Goal: Task Accomplishment & Management: Manage account settings

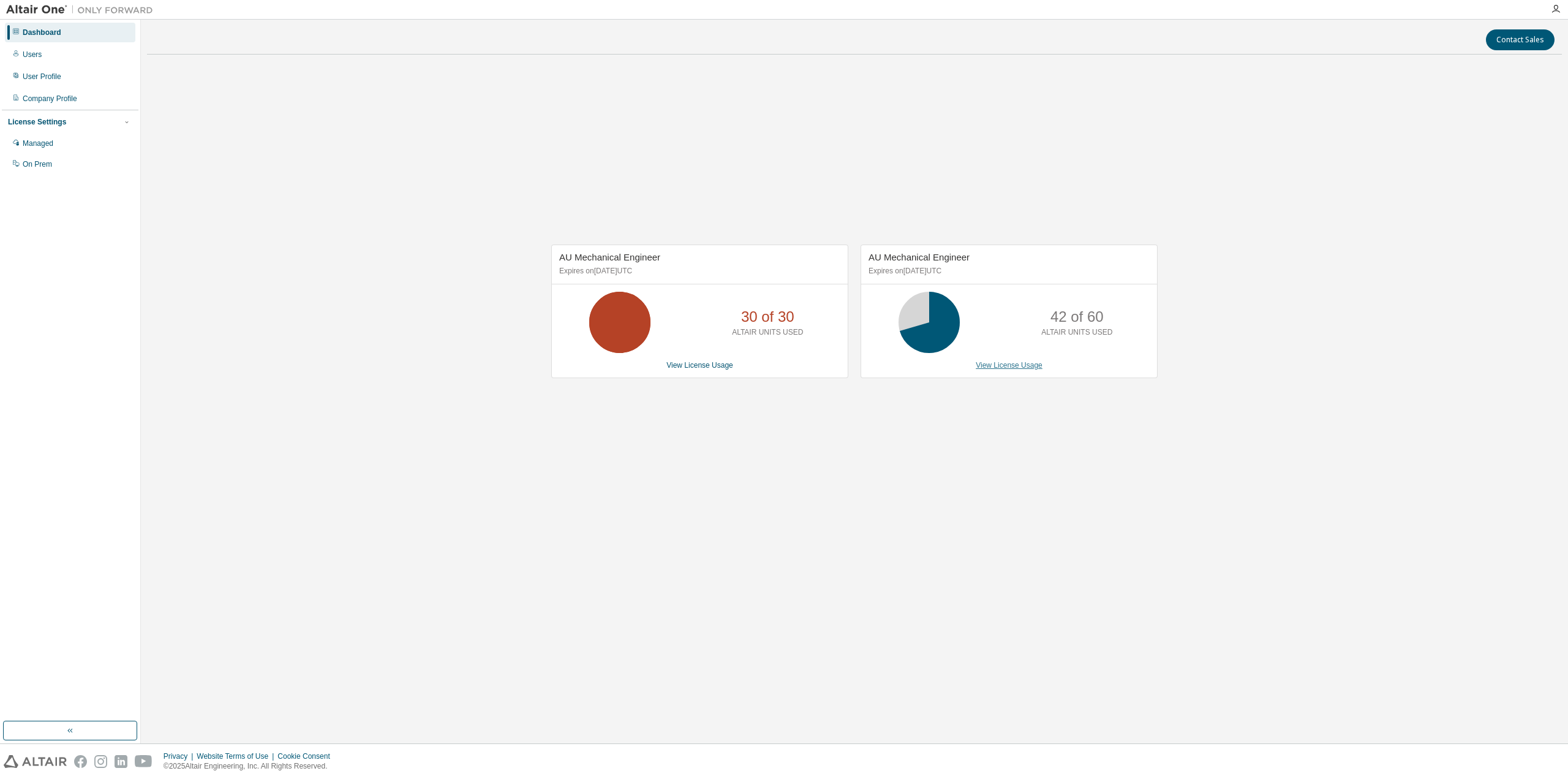
click at [1011, 362] on link "View License Usage" at bounding box center [1009, 365] width 67 height 9
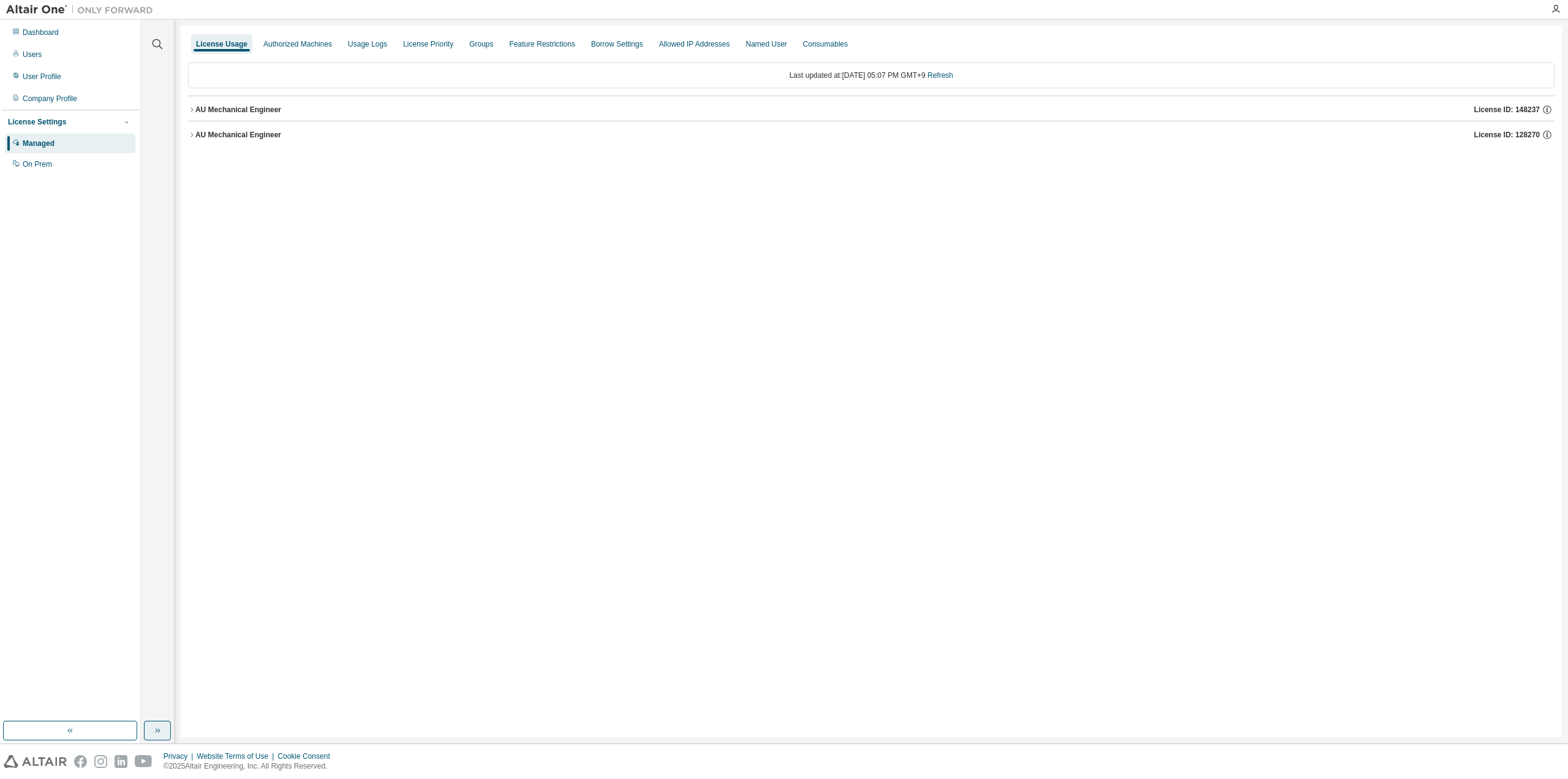
click at [159, 725] on button "button" at bounding box center [157, 730] width 27 height 20
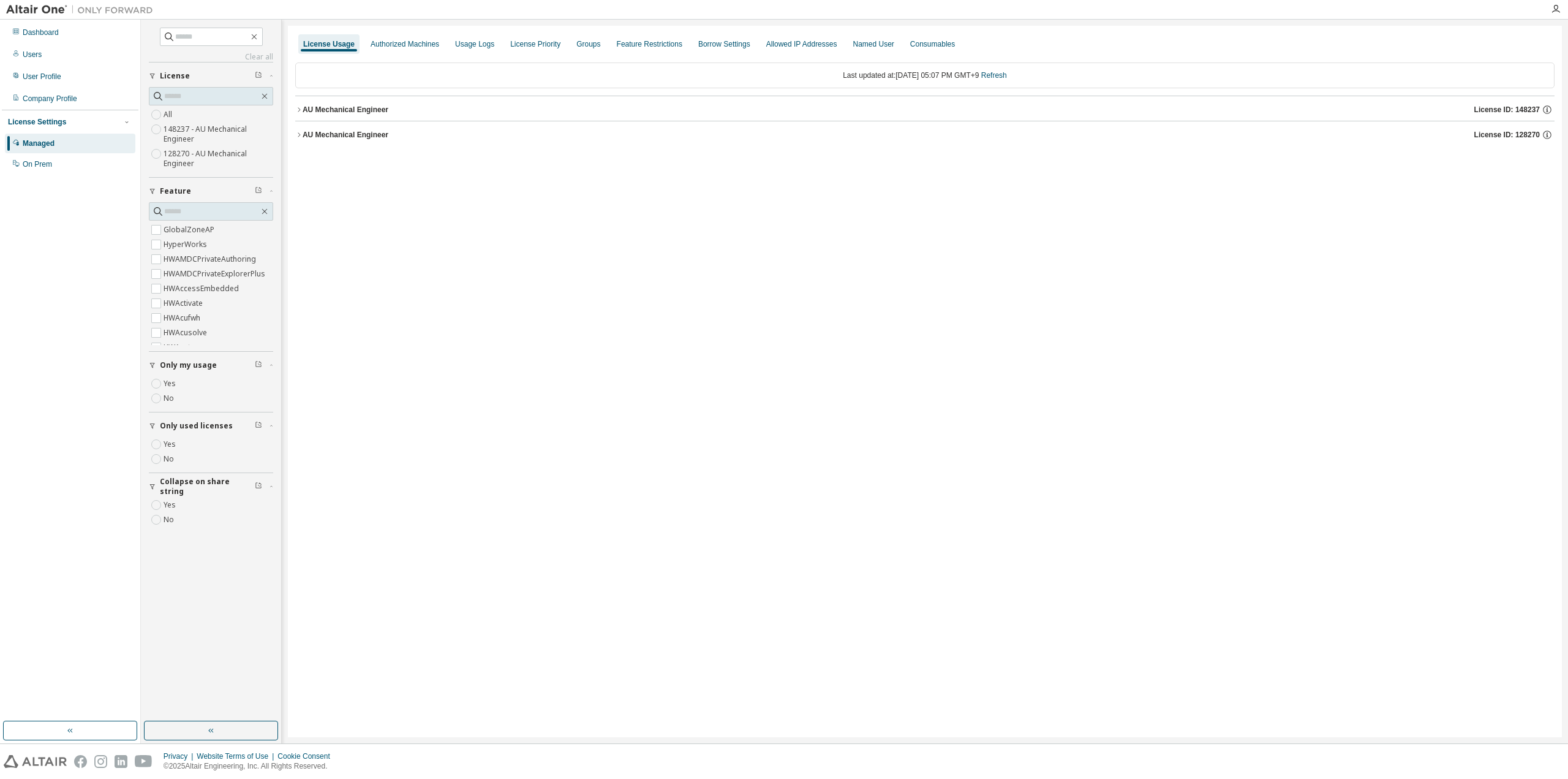
click at [169, 501] on label "Yes" at bounding box center [171, 505] width 15 height 15
click at [219, 733] on button "button" at bounding box center [211, 730] width 134 height 20
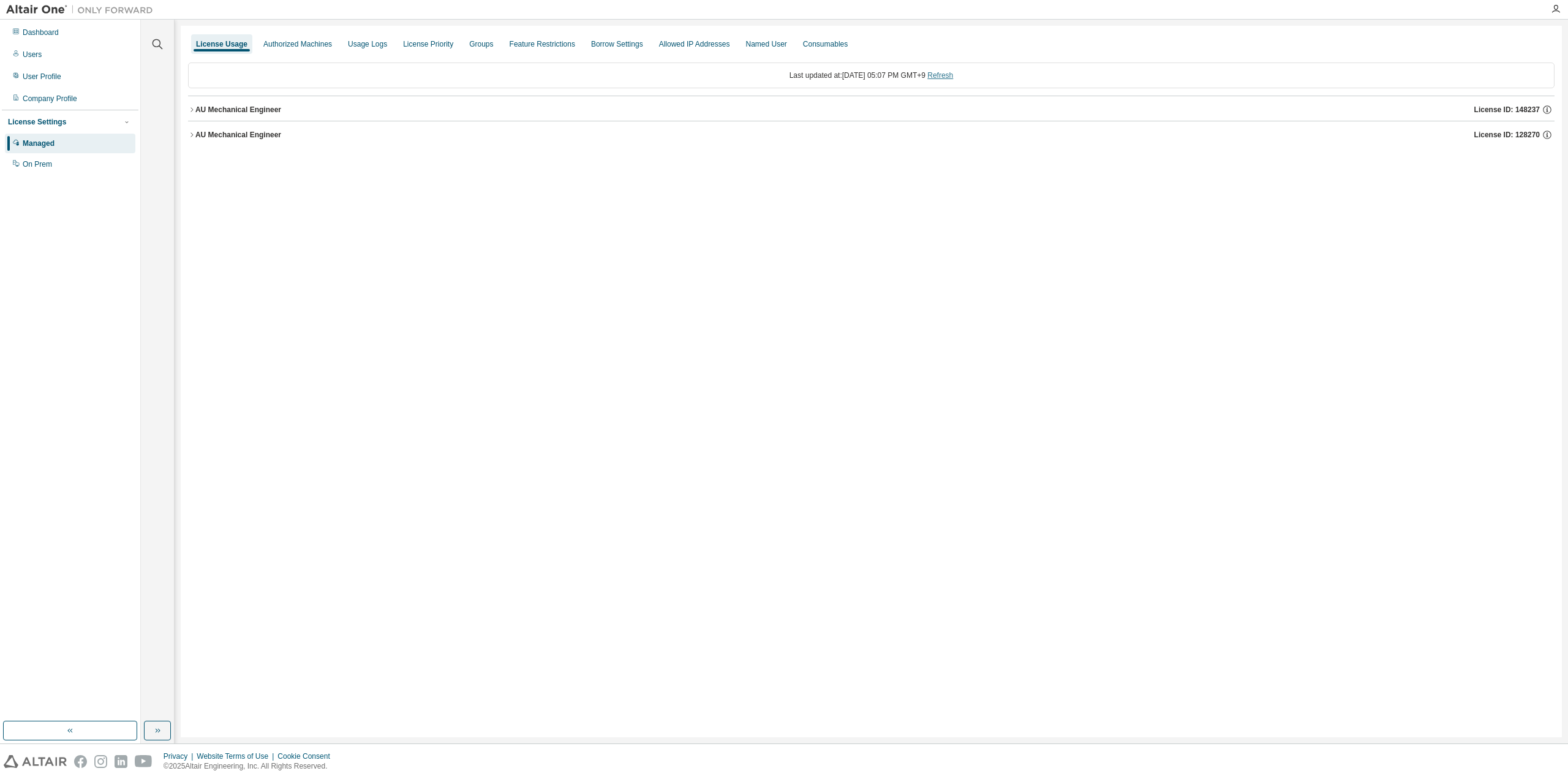
click at [953, 71] on link "Refresh" at bounding box center [940, 75] width 26 height 9
click at [256, 140] on button "AU Mechanical Engineer License ID: 128270" at bounding box center [871, 134] width 1367 height 27
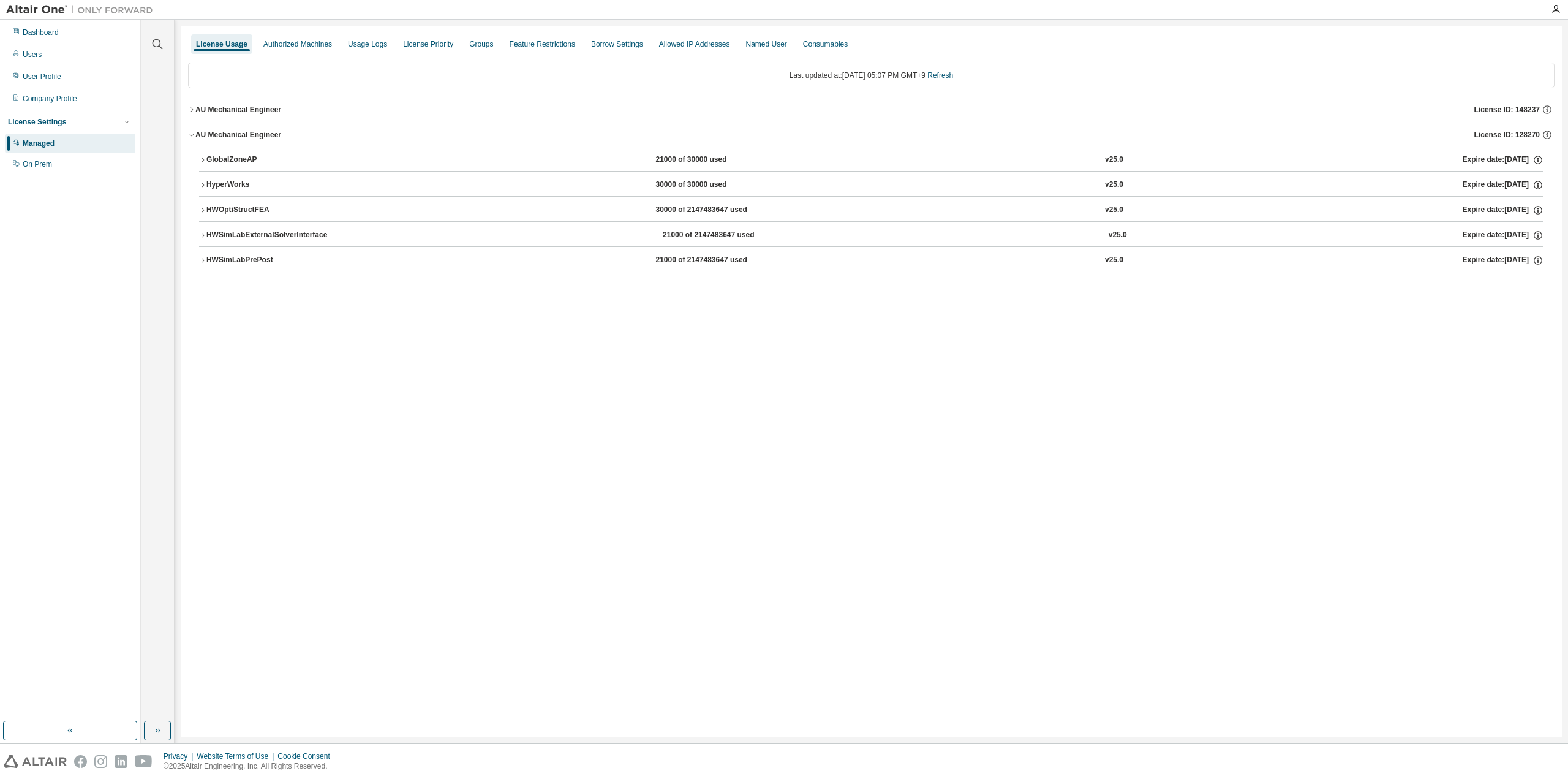
click at [241, 108] on div "AU Mechanical Engineer" at bounding box center [238, 109] width 86 height 9
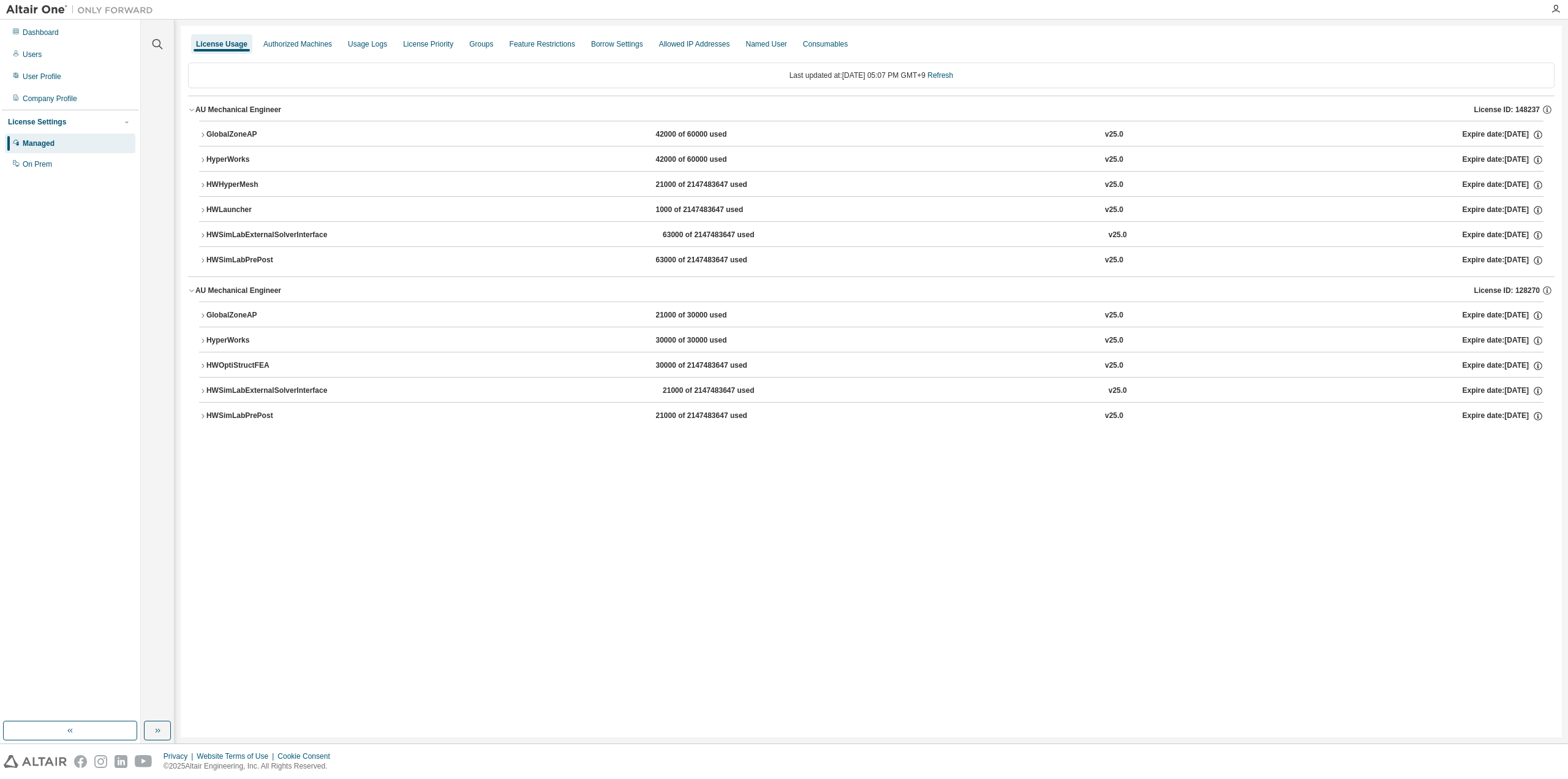
click at [241, 313] on div "GlobalZoneAP" at bounding box center [262, 315] width 110 height 11
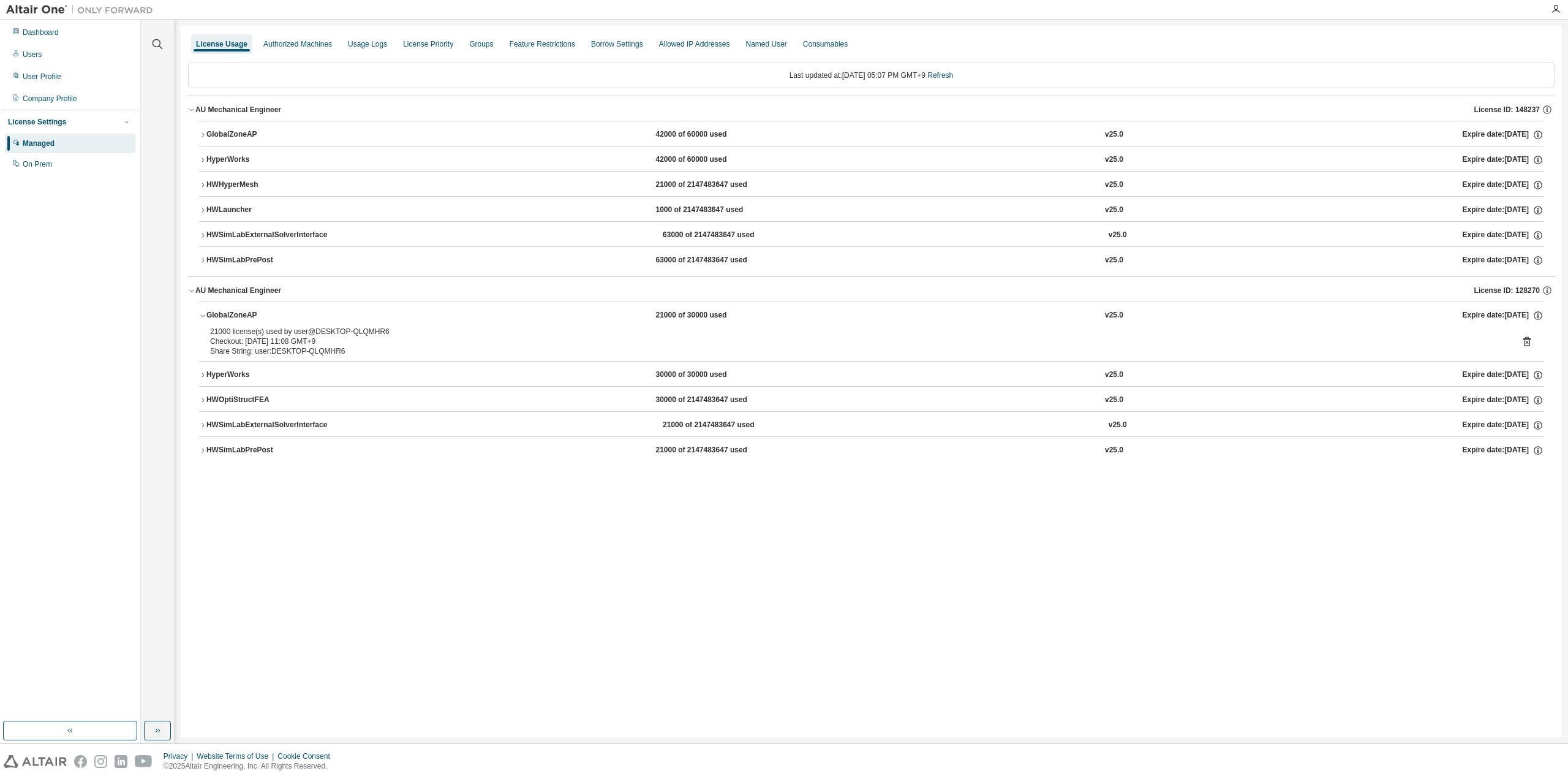
click at [240, 134] on div "GlobalZoneAP" at bounding box center [262, 134] width 110 height 11
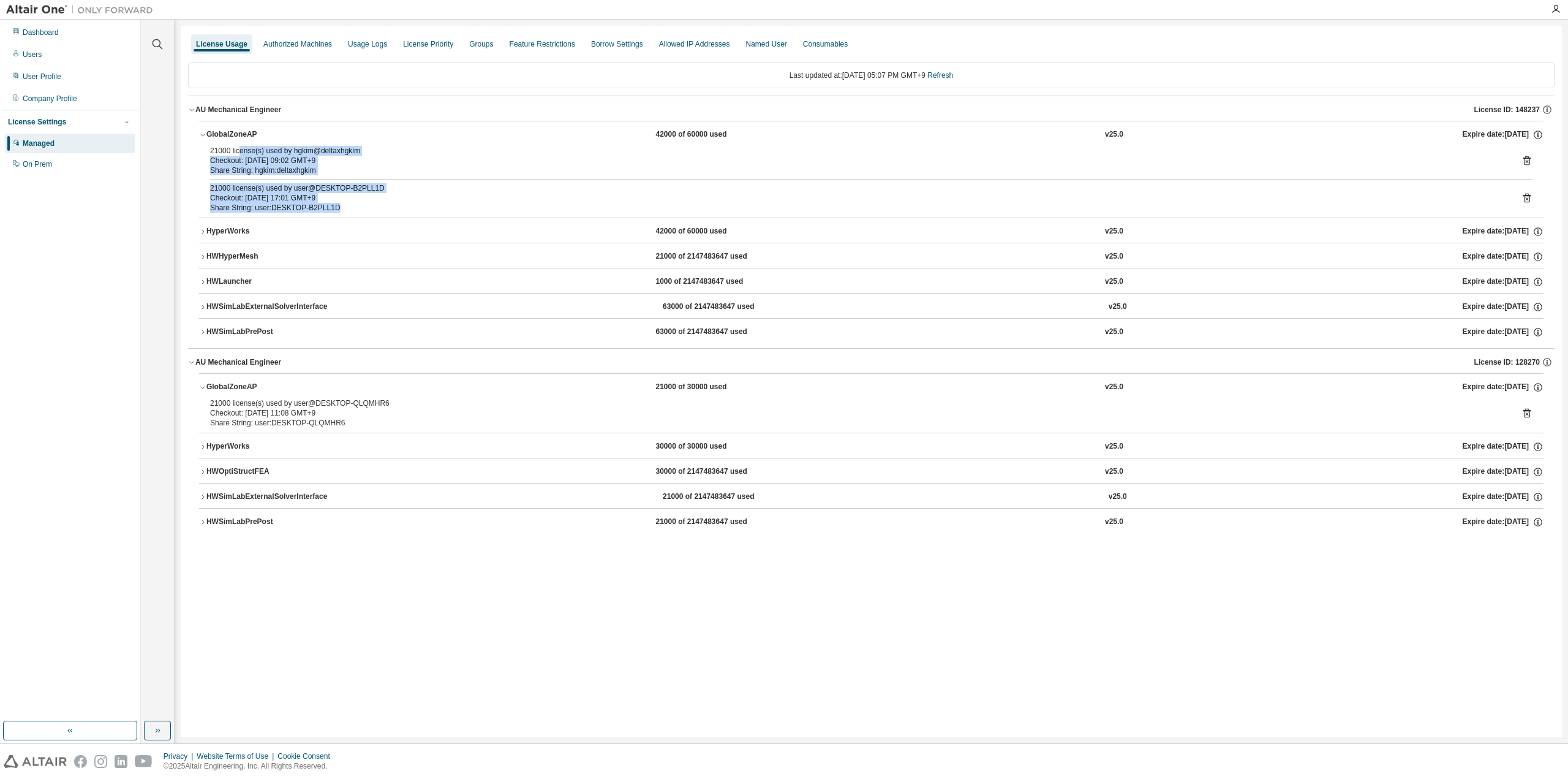
drag, startPoint x: 267, startPoint y: 168, endPoint x: 351, endPoint y: 208, distance: 93.0
click at [351, 208] on div "21000 license(s) used by hgkim@deltaxhgkim Checkout: 2025-08-14 09:02 GMT+9 Sha…" at bounding box center [871, 182] width 1345 height 72
click at [351, 208] on div "Share String: user:DESKTOP-B2PLL1D" at bounding box center [856, 208] width 1293 height 9
drag, startPoint x: 347, startPoint y: 207, endPoint x: 199, endPoint y: 149, distance: 159.0
click at [199, 149] on div "21000 license(s) used by hgkim@deltaxhgkim Checkout: 2025-08-14 09:02 GMT+9 Sha…" at bounding box center [871, 182] width 1345 height 72
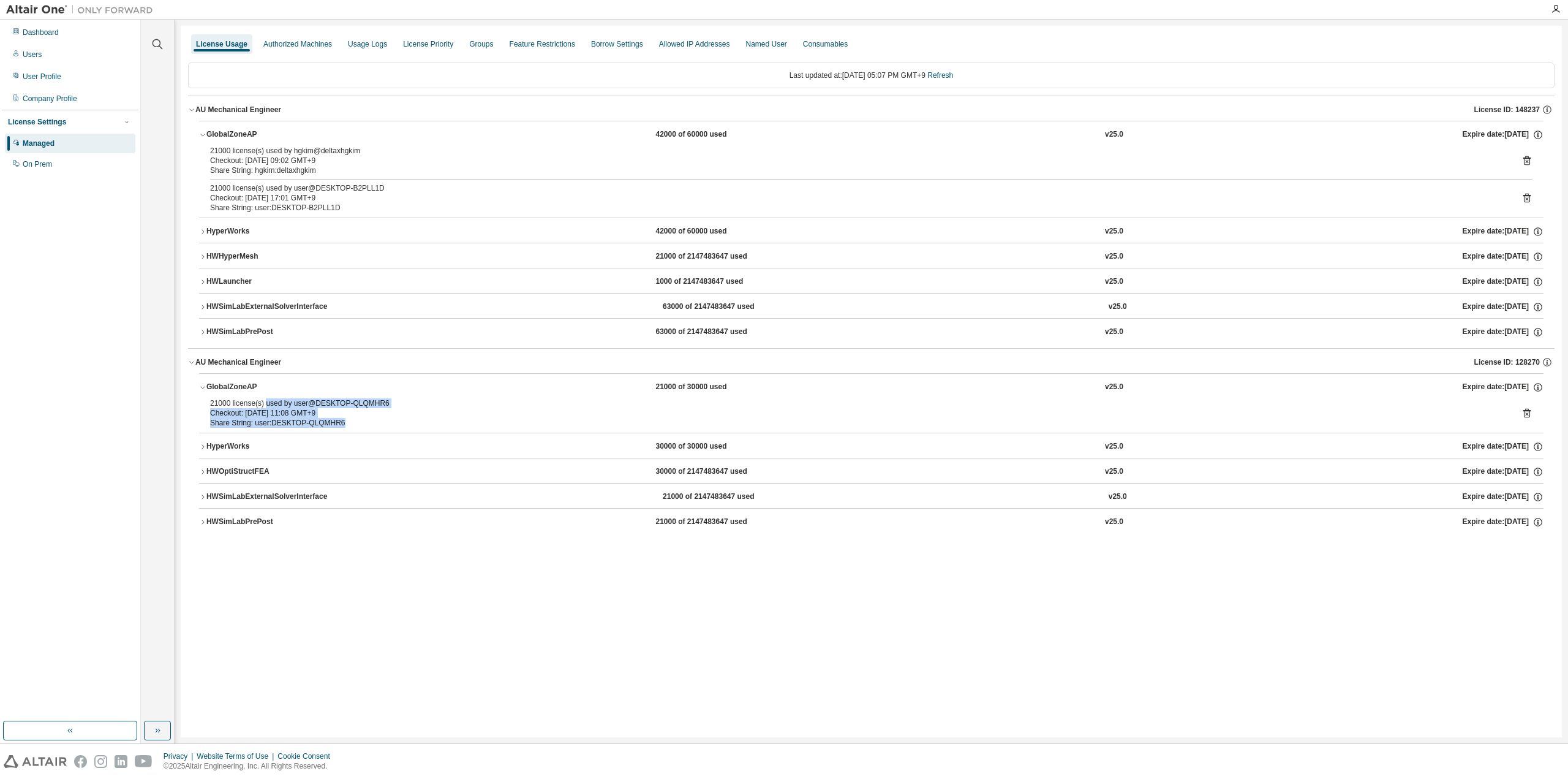
drag, startPoint x: 263, startPoint y: 402, endPoint x: 362, endPoint y: 421, distance: 100.8
click at [362, 421] on div "21000 license(s) used by user@DESKTOP-QLQMHR6 Checkout: 2025-08-14 11:08 GMT+9 …" at bounding box center [856, 413] width 1293 height 29
click at [362, 421] on div "Share String: user:DESKTOP-QLQMHR6" at bounding box center [856, 423] width 1293 height 9
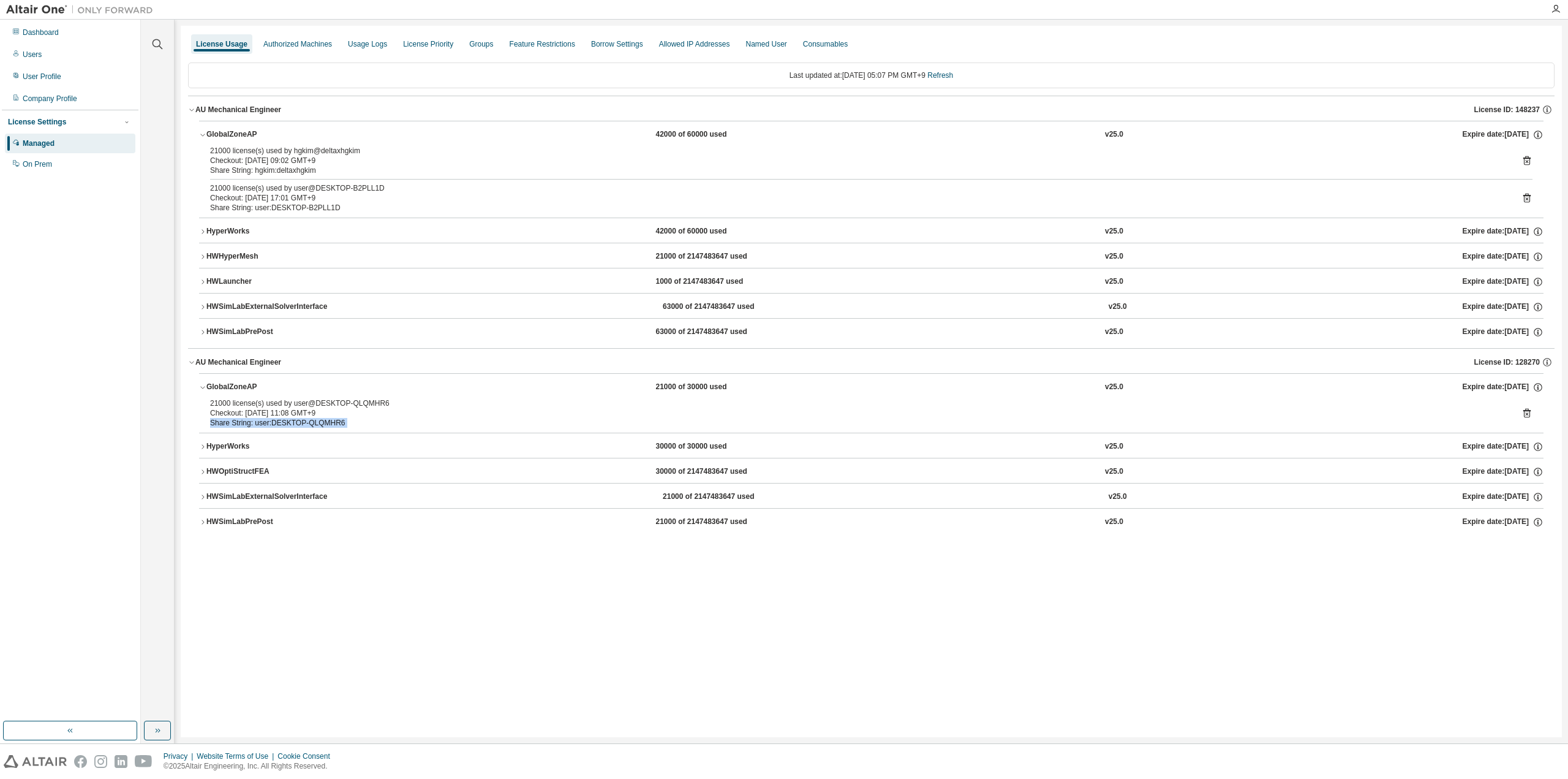
click at [362, 421] on div "Share String: user:DESKTOP-QLQMHR6" at bounding box center [856, 423] width 1293 height 9
click at [206, 446] on icon "button" at bounding box center [202, 446] width 7 height 7
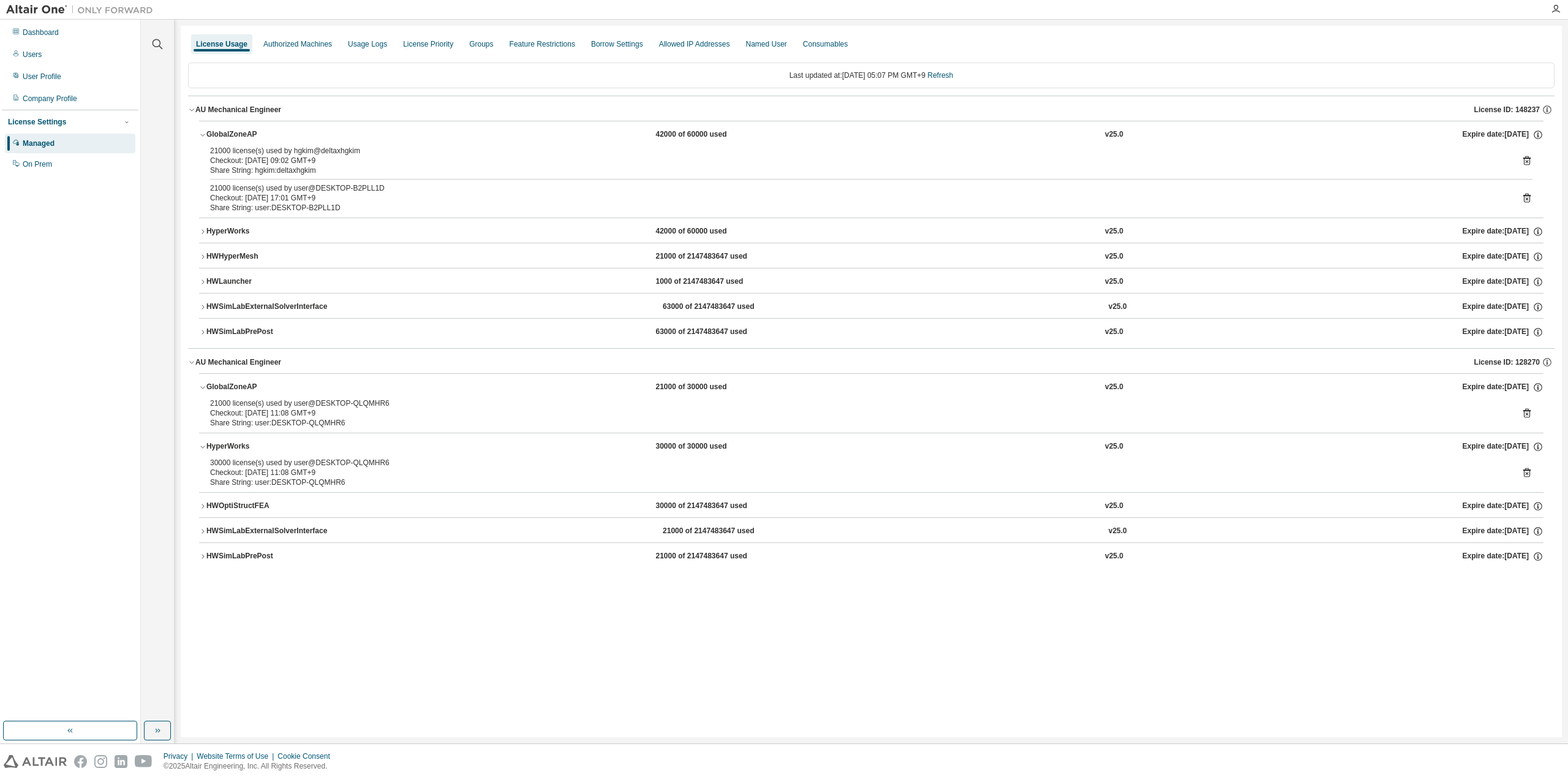
click at [214, 446] on div "HyperWorks" at bounding box center [262, 446] width 110 height 11
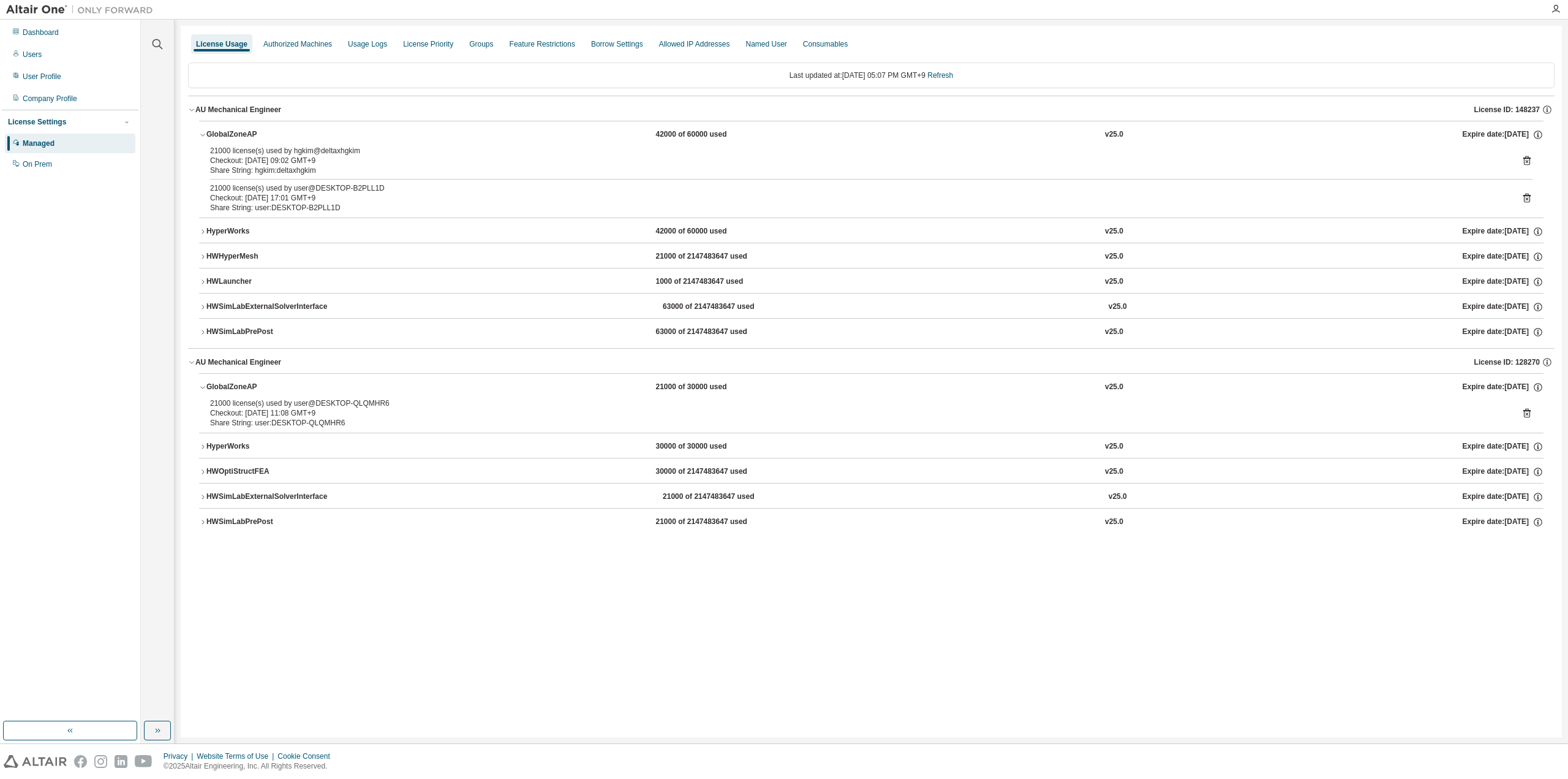
click at [238, 377] on button "GlobalZoneAP 21000 of 30000 used v25.0 Expire date: 2025-11-18" at bounding box center [871, 387] width 1345 height 27
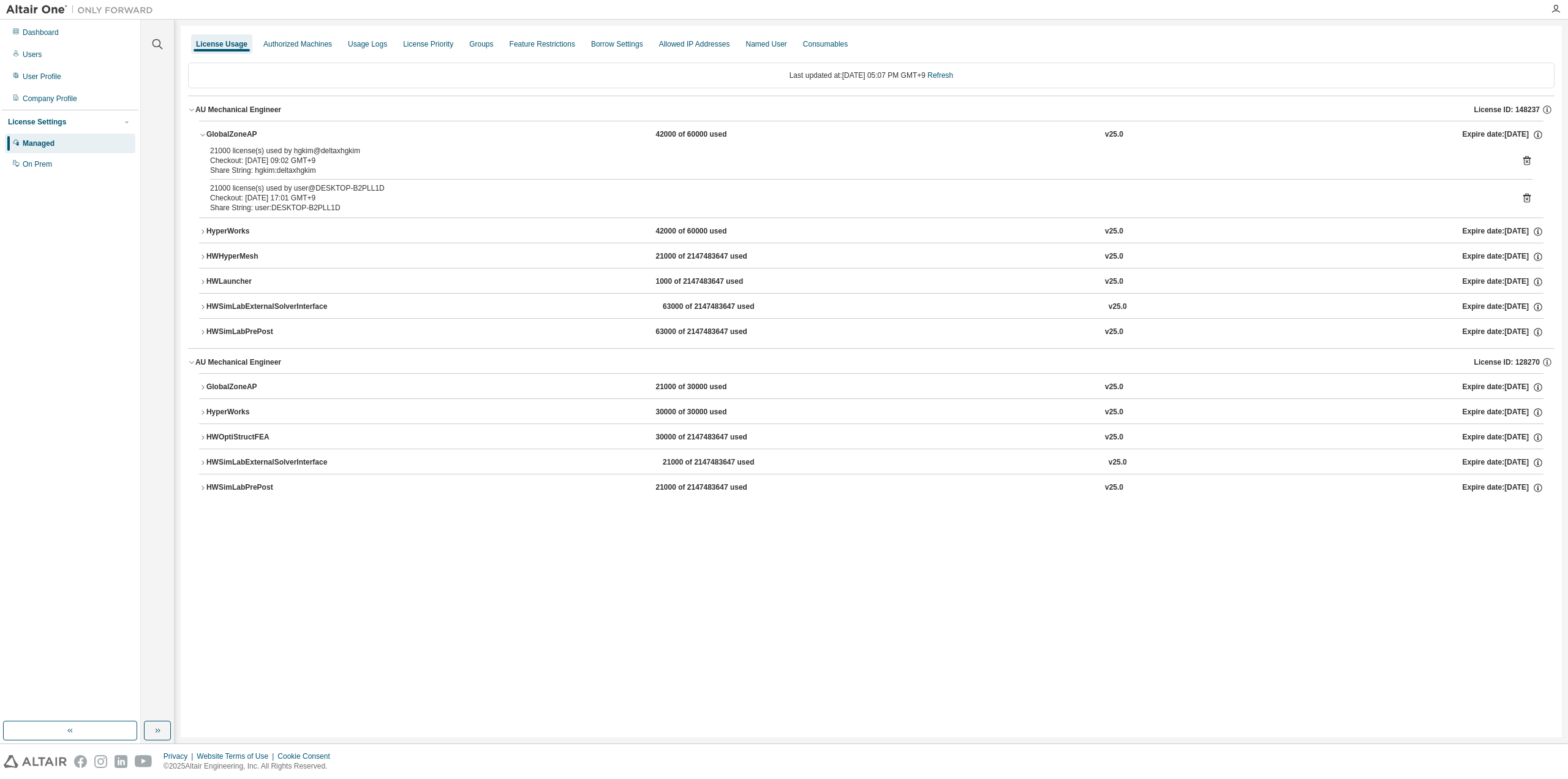
click at [237, 379] on button "GlobalZoneAP 21000 of 30000 used v25.0 Expire date: 2025-11-18" at bounding box center [871, 387] width 1345 height 27
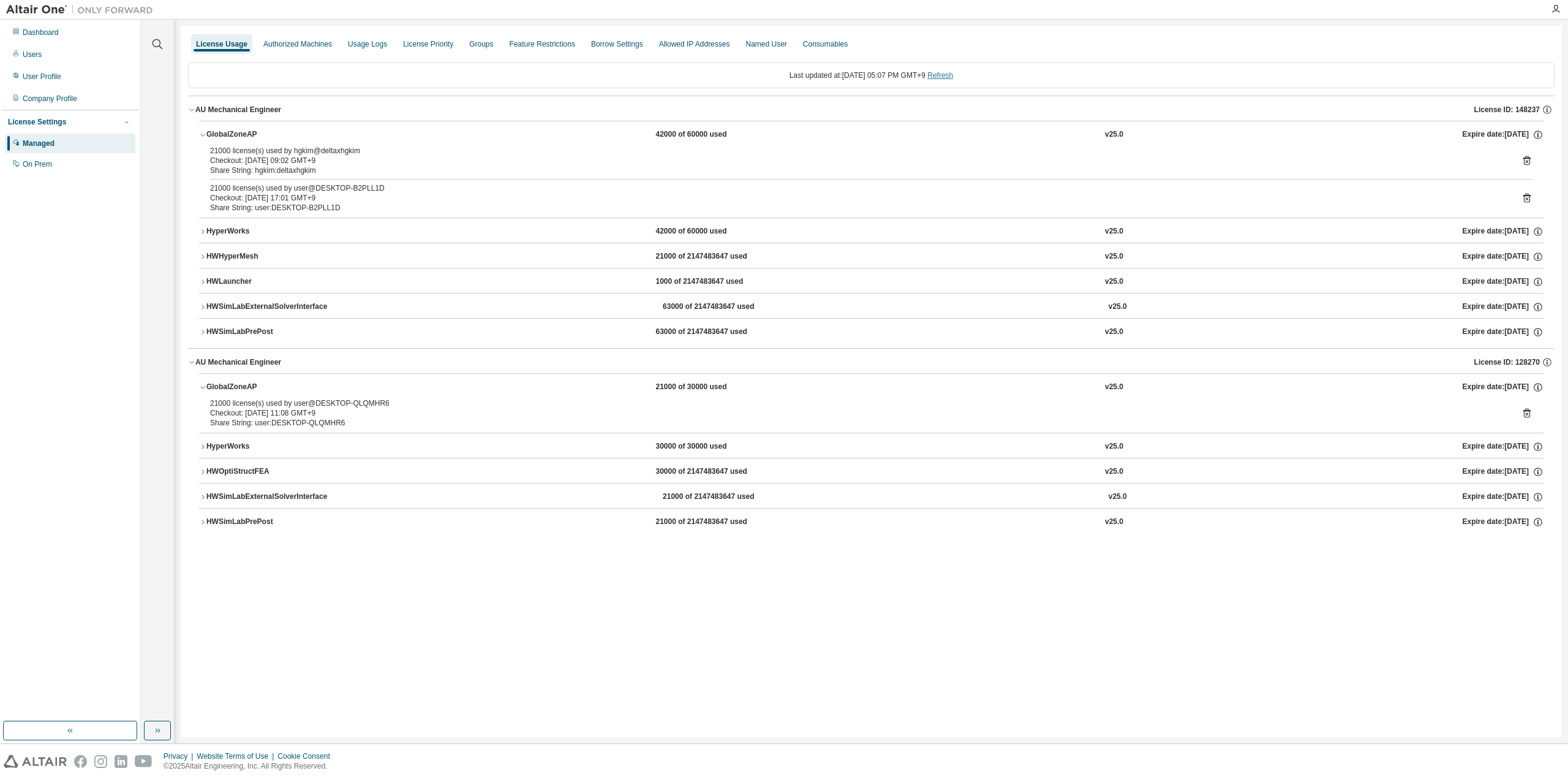
click at [953, 76] on link "Refresh" at bounding box center [940, 75] width 26 height 9
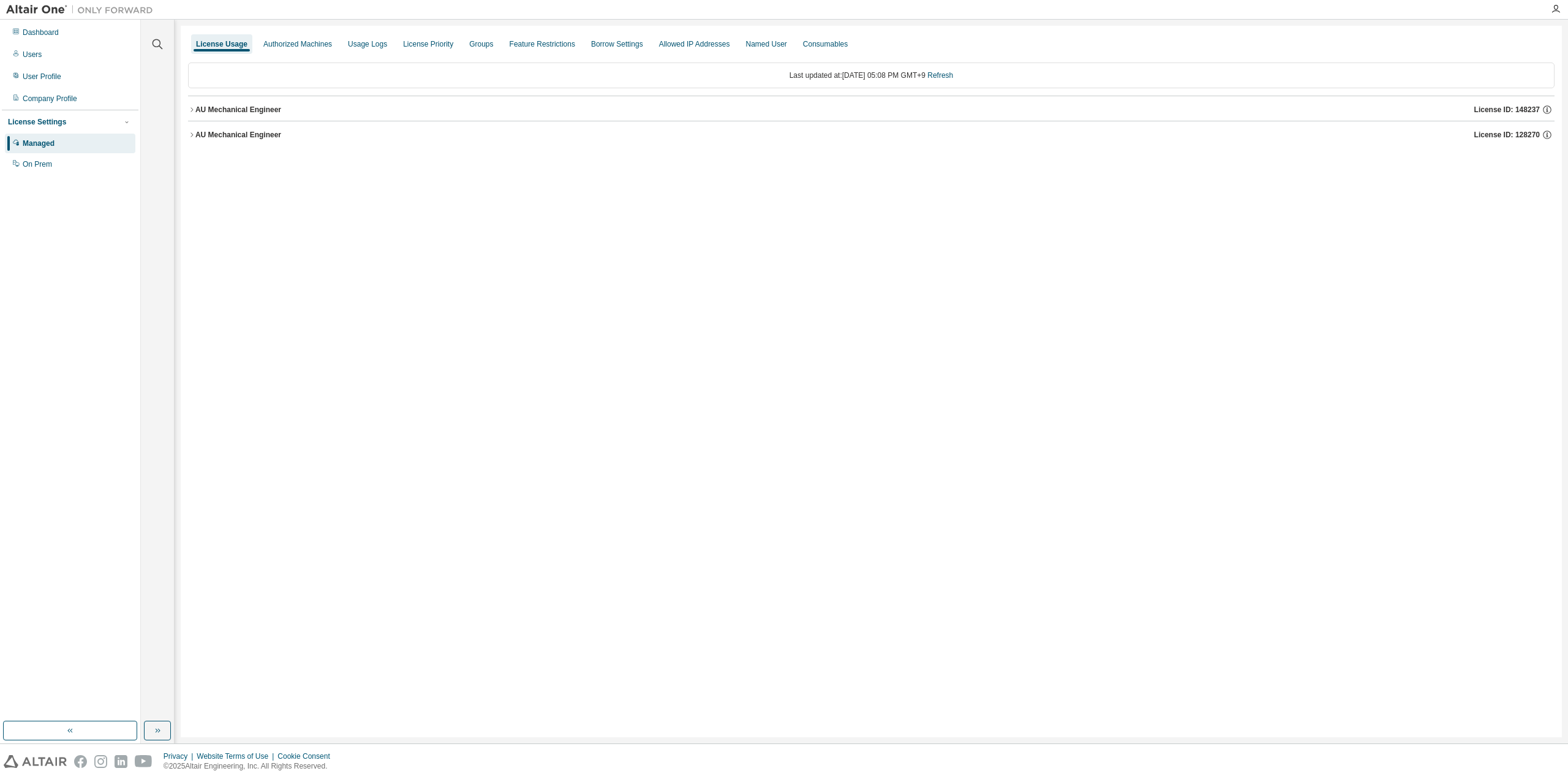
click at [220, 135] on div "AU Mechanical Engineer" at bounding box center [238, 134] width 86 height 9
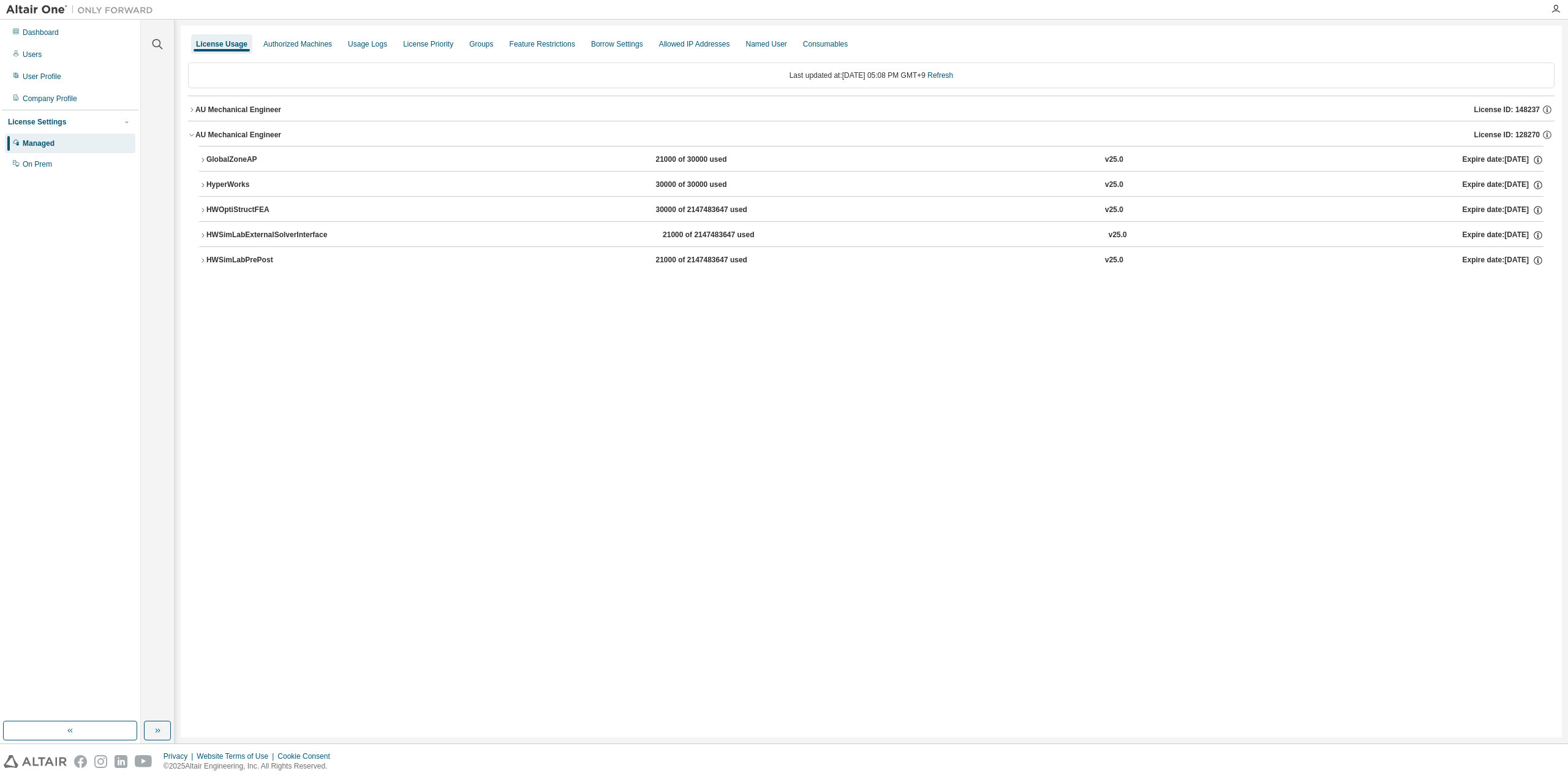
click at [230, 161] on div "GlobalZoneAP" at bounding box center [262, 160] width 110 height 11
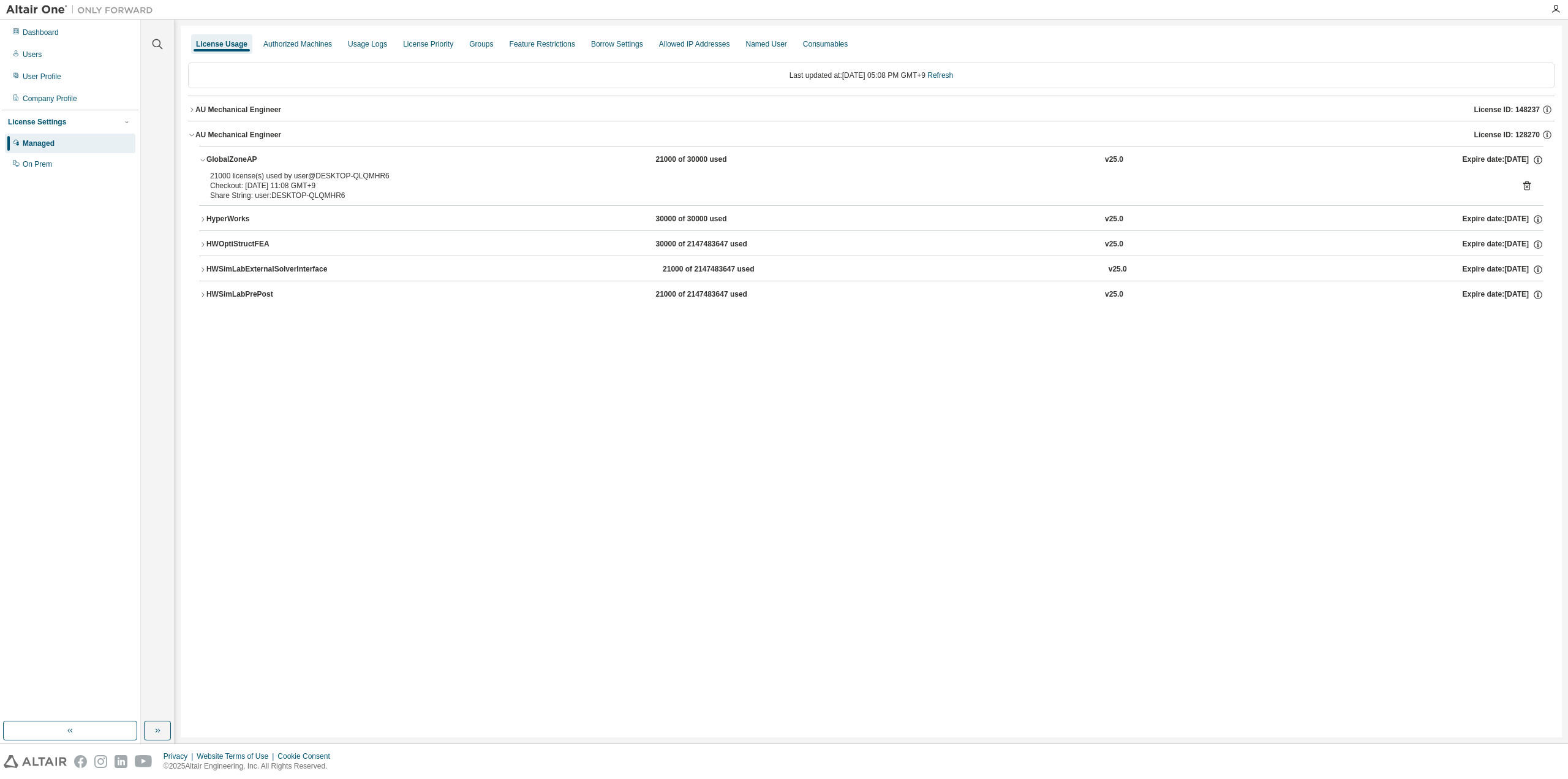
click at [222, 245] on div "HWOptiStructFEA" at bounding box center [262, 244] width 110 height 11
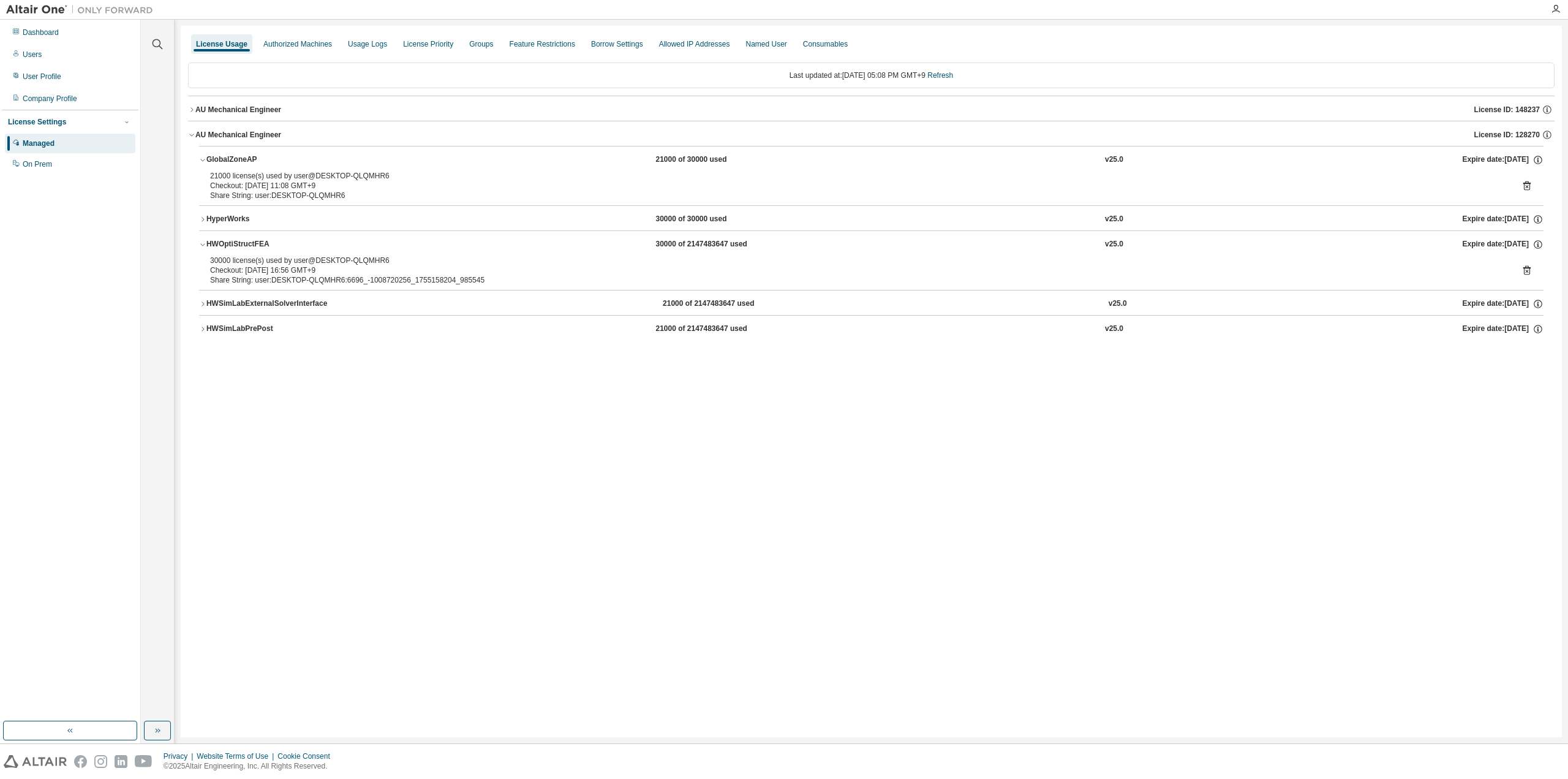
click at [221, 215] on div "HyperWorks" at bounding box center [262, 219] width 110 height 11
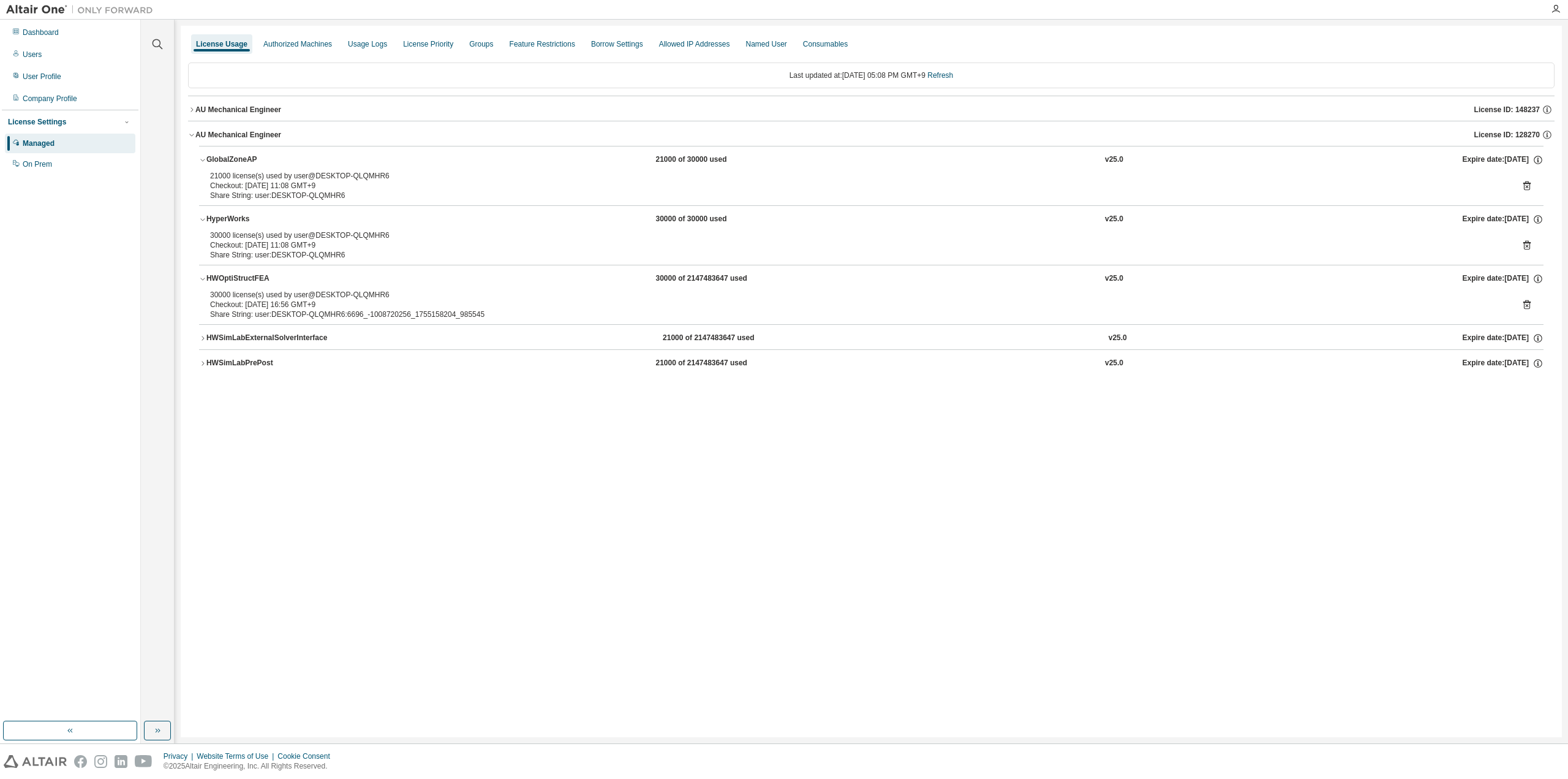
click at [222, 339] on div "HWSimLabExternalSolverInterface" at bounding box center [267, 338] width 121 height 11
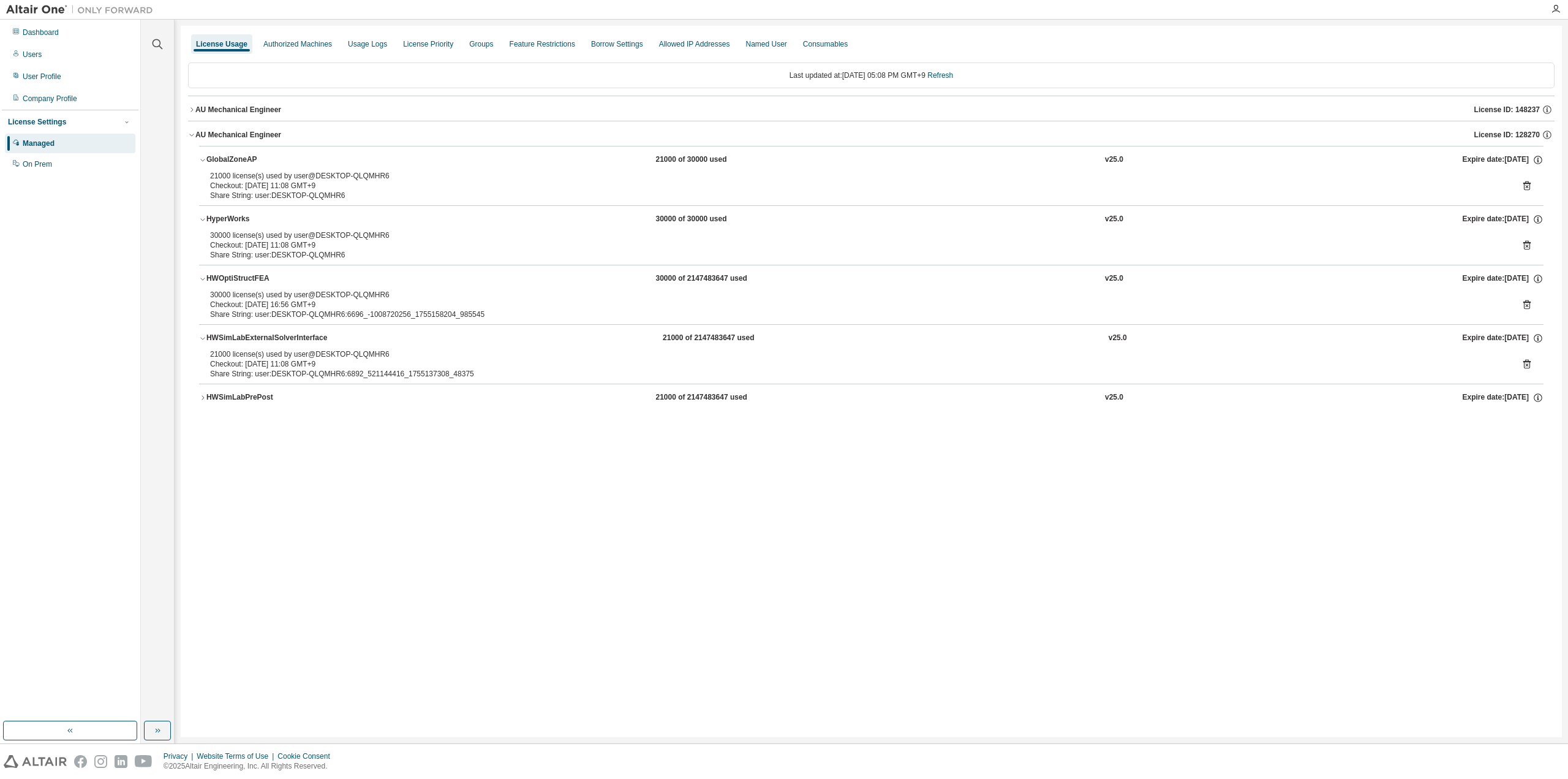
click at [252, 339] on div "HWSimLabExternalSolverInterface" at bounding box center [267, 338] width 121 height 11
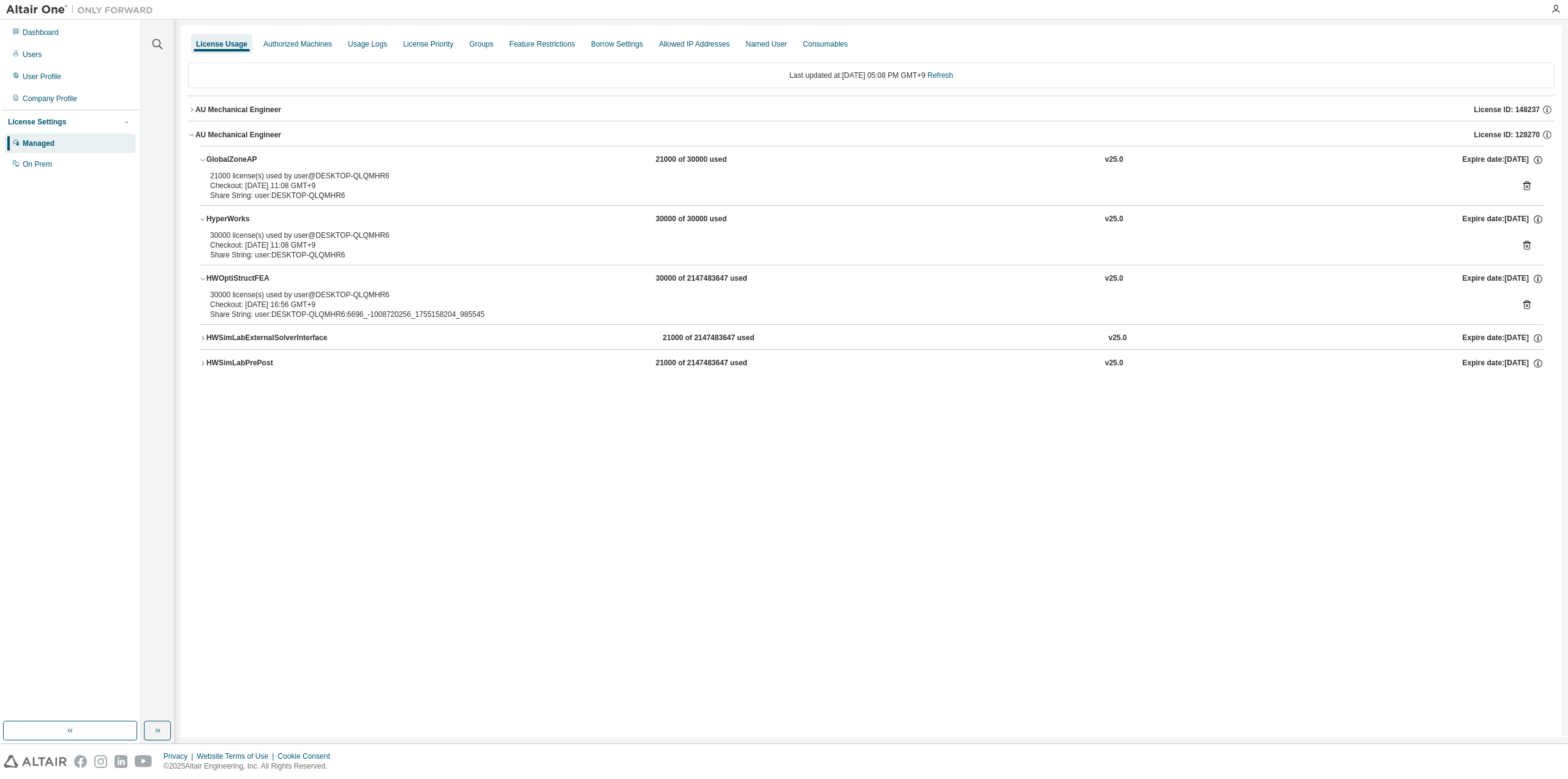
click at [244, 358] on div "HWSimLabPrePost" at bounding box center [262, 363] width 110 height 11
click at [215, 362] on div "HWSimLabPrePost" at bounding box center [262, 363] width 110 height 11
click at [239, 108] on div "AU Mechanical Engineer" at bounding box center [238, 109] width 86 height 9
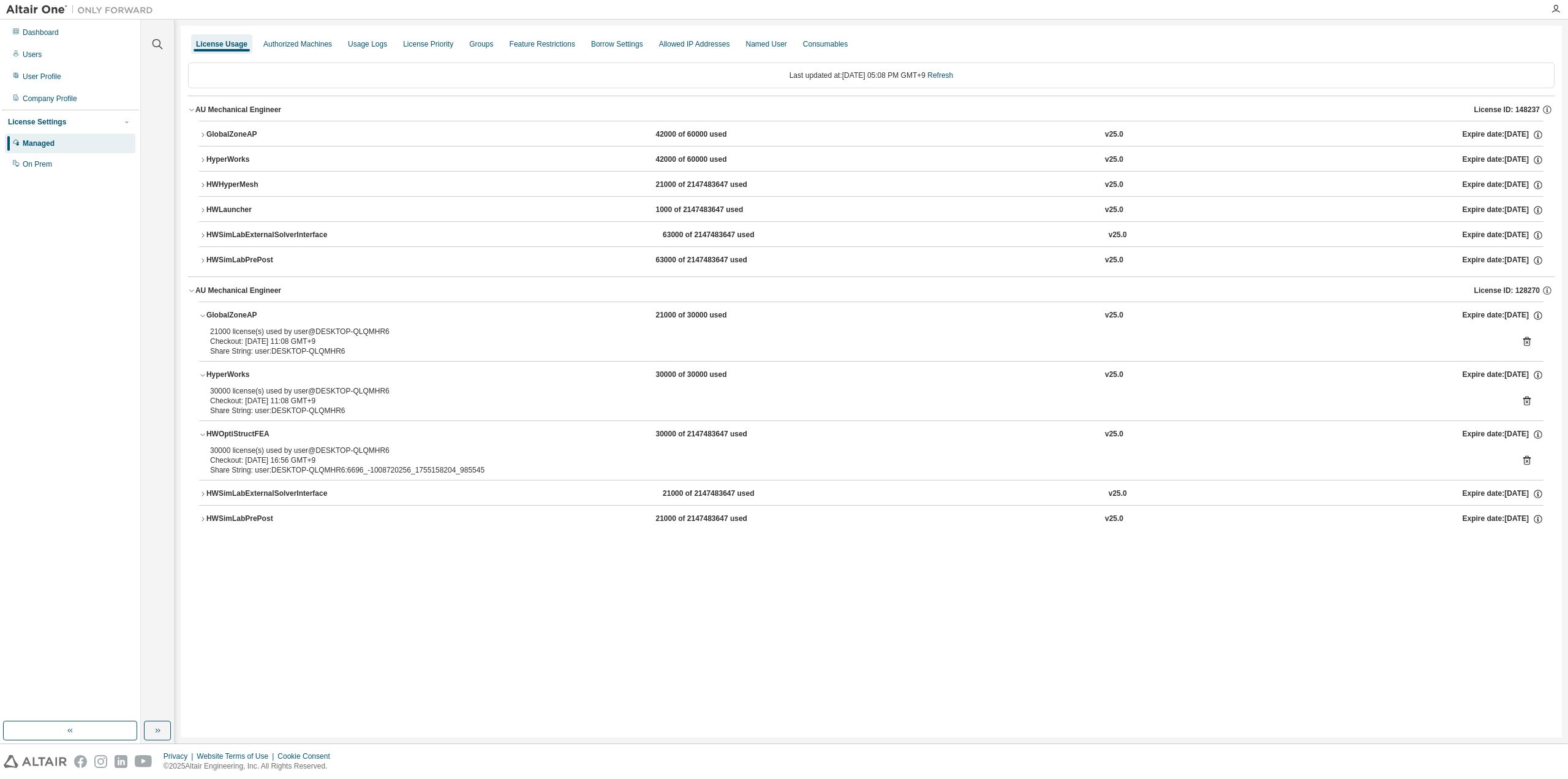
click at [237, 139] on div "GlobalZoneAP" at bounding box center [262, 134] width 110 height 11
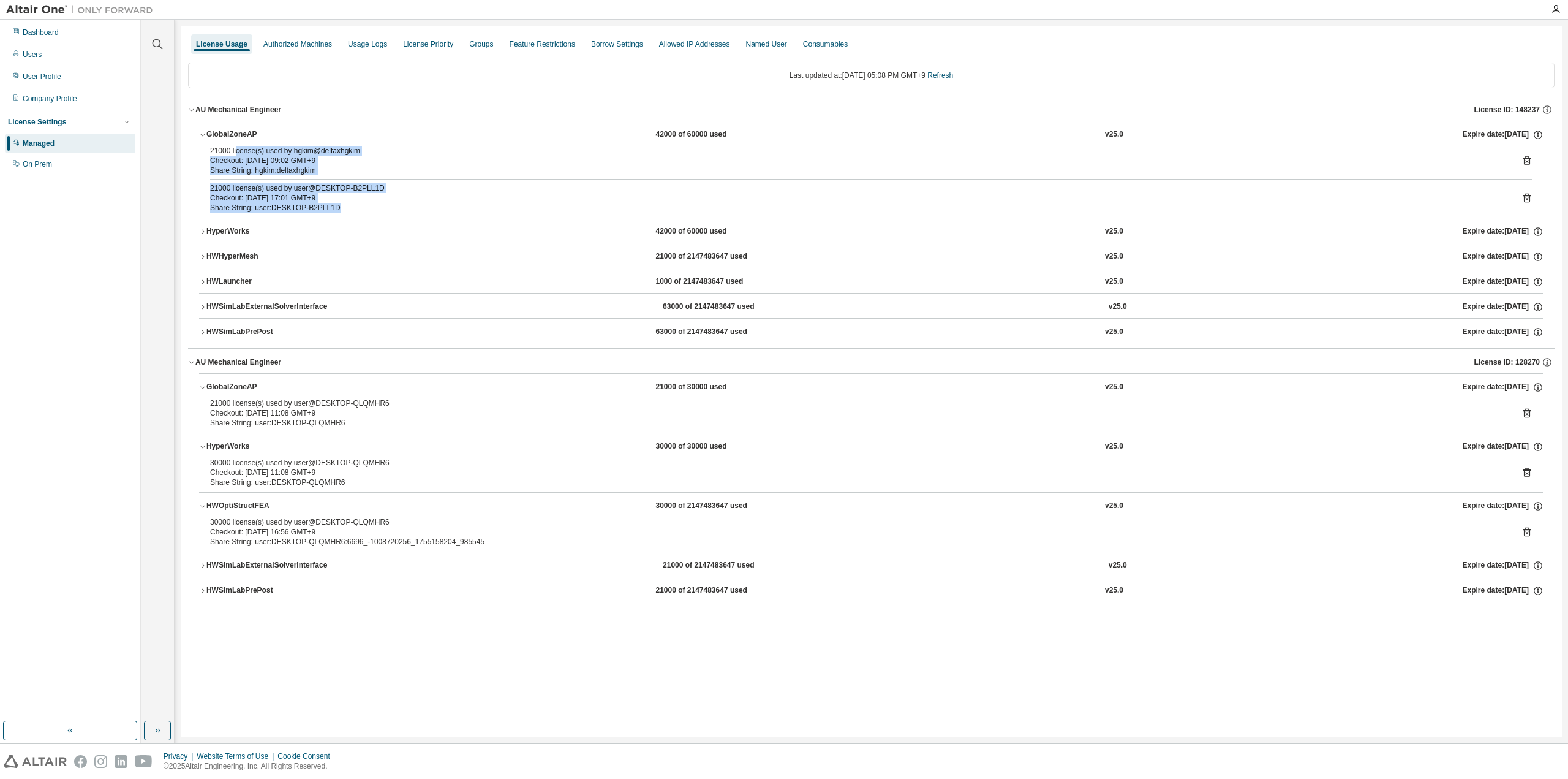
drag, startPoint x: 236, startPoint y: 149, endPoint x: 351, endPoint y: 201, distance: 126.2
click at [351, 201] on div "21000 license(s) used by hgkim@deltaxhgkim Checkout: 2025-08-14 09:02 GMT+9 Sha…" at bounding box center [871, 182] width 1345 height 72
click at [351, 203] on div "Share String: user:DESKTOP-B2PLL1D" at bounding box center [856, 208] width 1293 height 9
drag, startPoint x: 351, startPoint y: 201, endPoint x: 195, endPoint y: 149, distance: 164.4
click at [195, 149] on div "GlobalZoneAP 42000 of 60000 used v25.0 Expire date: 2025-11-18 21000 license(s)…" at bounding box center [871, 234] width 1367 height 227
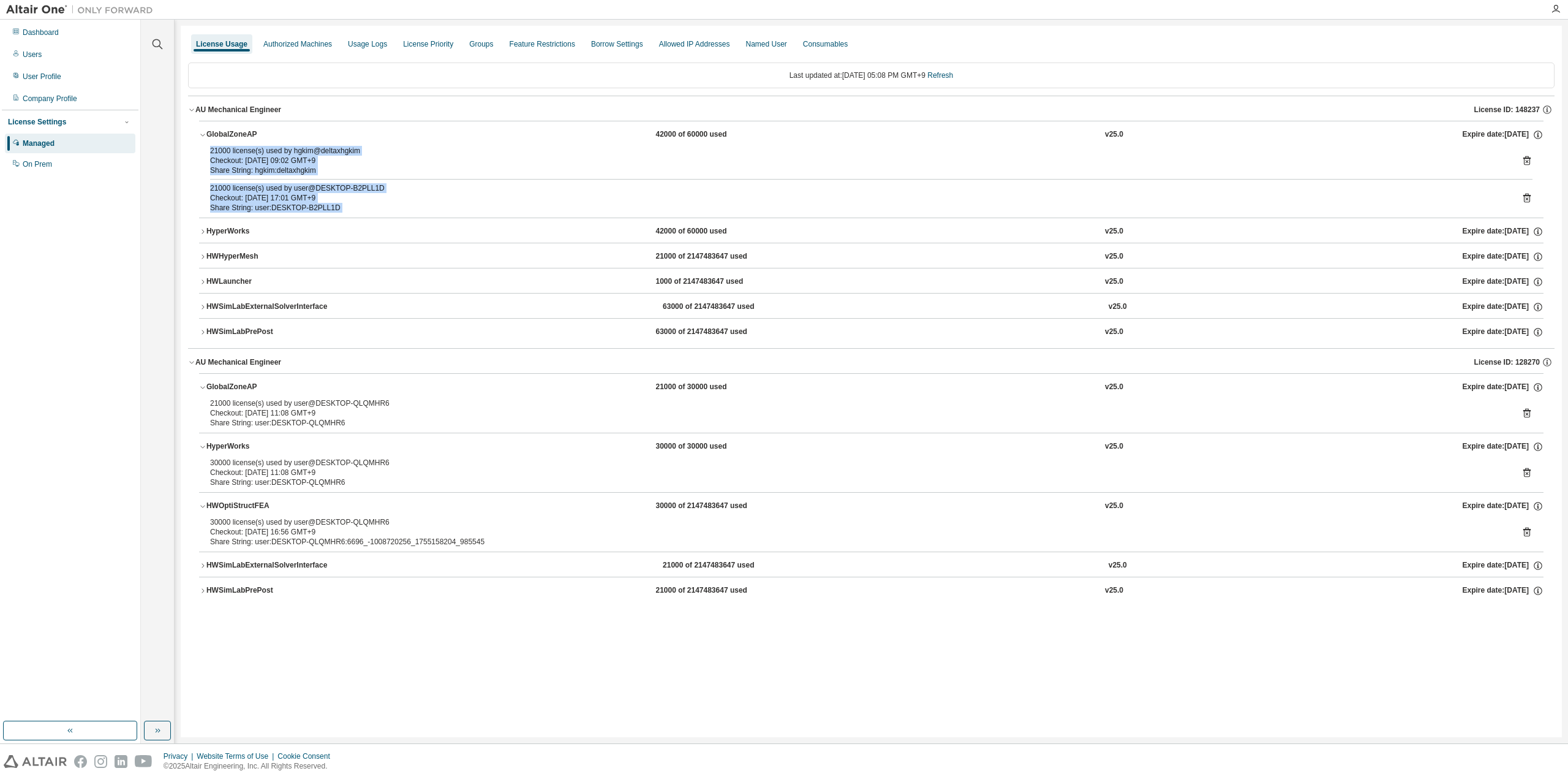
click at [207, 156] on div "21000 license(s) used by hgkim@deltaxhgkim Checkout: 2025-08-14 09:02 GMT+9 Sha…" at bounding box center [871, 182] width 1345 height 72
click at [207, 154] on div "21000 license(s) used by hgkim@deltaxhgkim Checkout: 2025-08-14 09:02 GMT+9 Sha…" at bounding box center [871, 182] width 1345 height 72
click at [242, 168] on div "Share String: hgkim:deltaxhgkim" at bounding box center [856, 170] width 1293 height 9
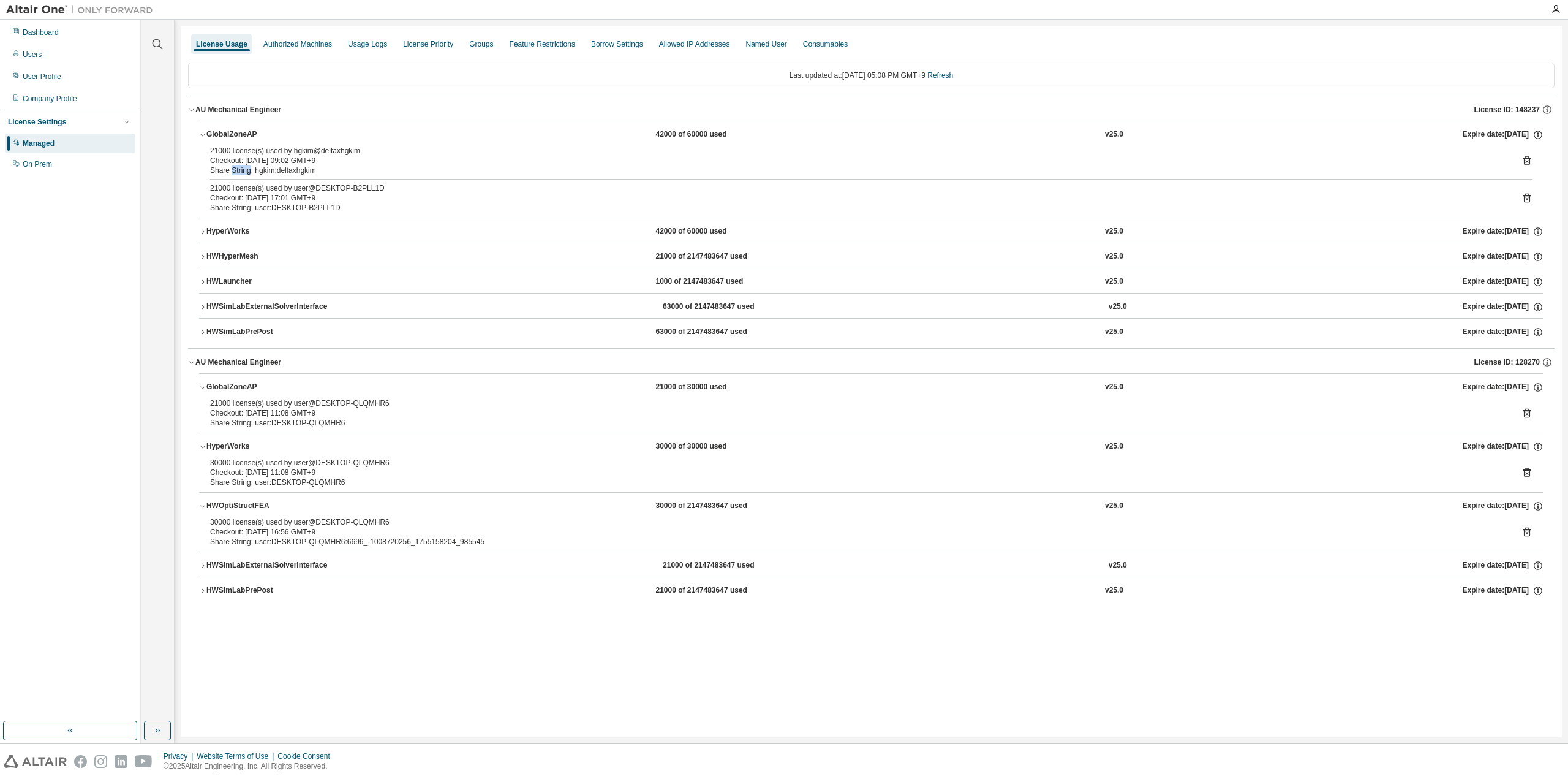
click at [242, 168] on div "Share String: hgkim:deltaxhgkim" at bounding box center [856, 170] width 1293 height 9
